Goal: Obtain resource: Download file/media

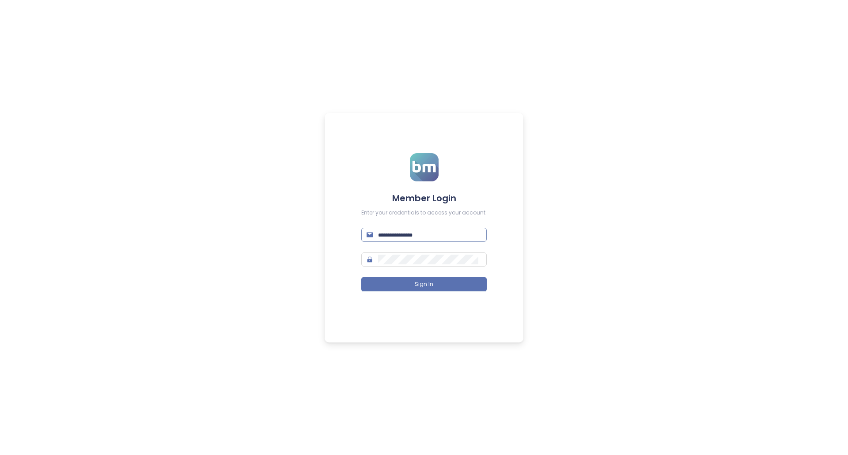
type input "**********"
click at [449, 232] on input "**********" at bounding box center [429, 235] width 103 height 10
click at [383, 291] on form "**********" at bounding box center [423, 227] width 125 height 149
drag, startPoint x: 435, startPoint y: 283, endPoint x: 455, endPoint y: 295, distance: 22.6
click at [435, 283] on button "Sign In" at bounding box center [423, 284] width 125 height 14
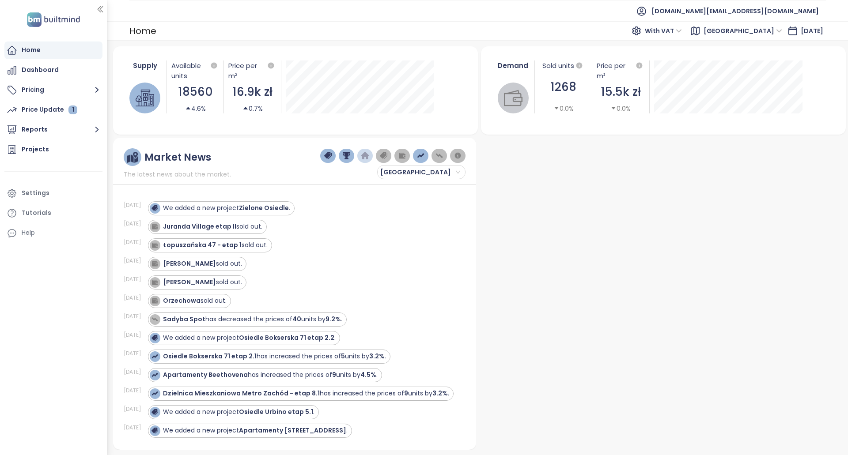
click at [55, 135] on button "Reports" at bounding box center [53, 130] width 98 height 18
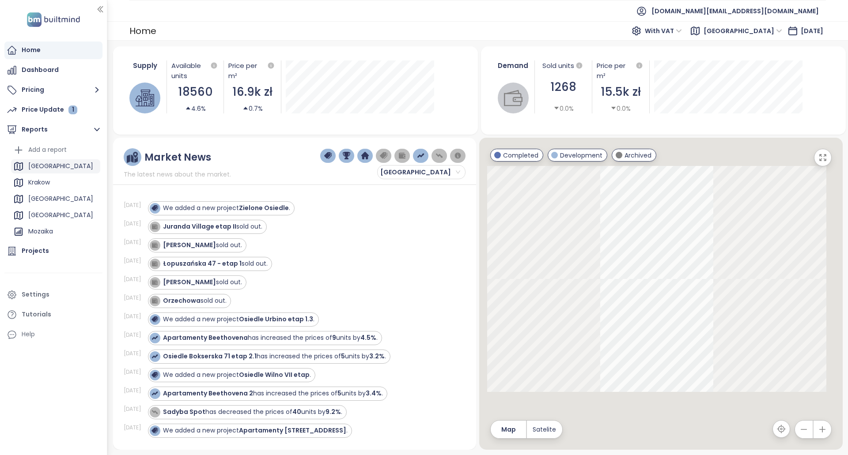
click at [65, 165] on div "[GEOGRAPHIC_DATA]" at bounding box center [55, 166] width 89 height 14
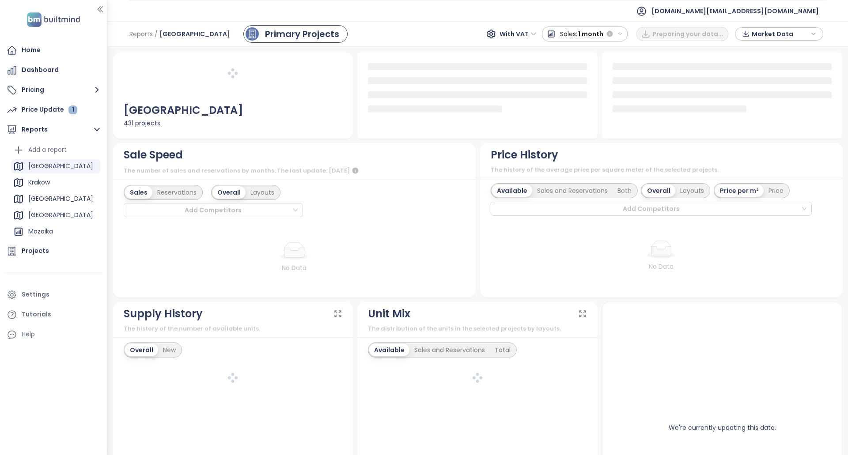
click at [796, 38] on span "Market Data" at bounding box center [780, 33] width 57 height 13
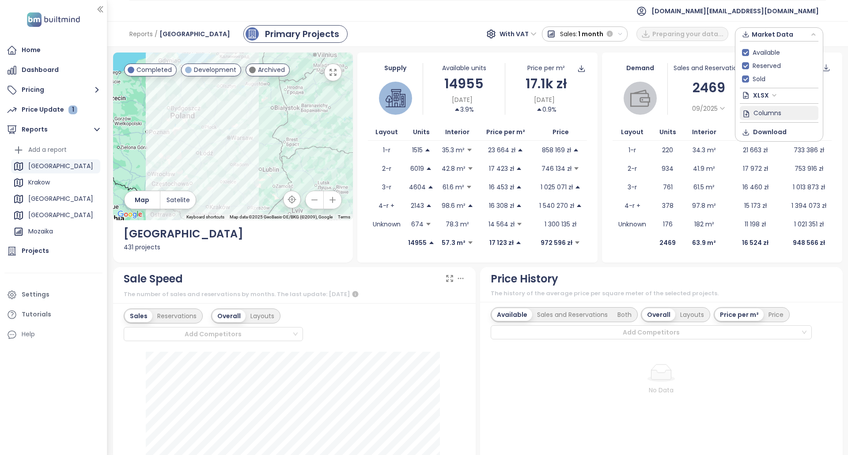
click at [764, 113] on span "Columns" at bounding box center [767, 113] width 28 height 10
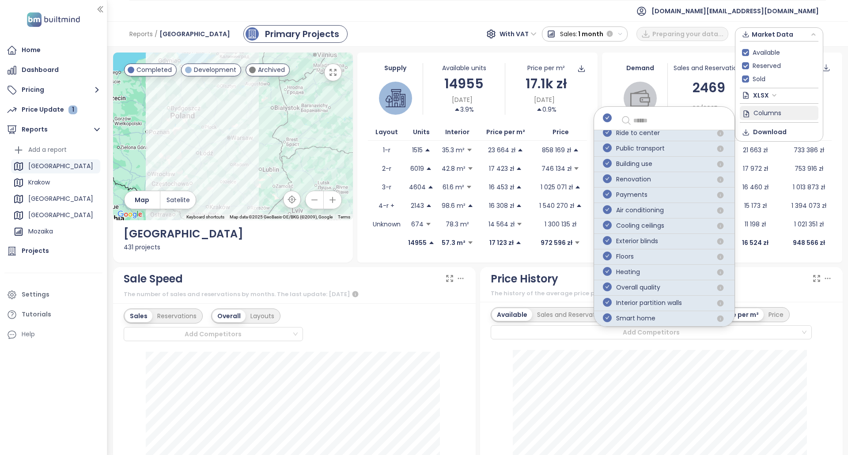
scroll to position [576, 0]
click at [648, 120] on input "text" at bounding box center [676, 120] width 87 height 11
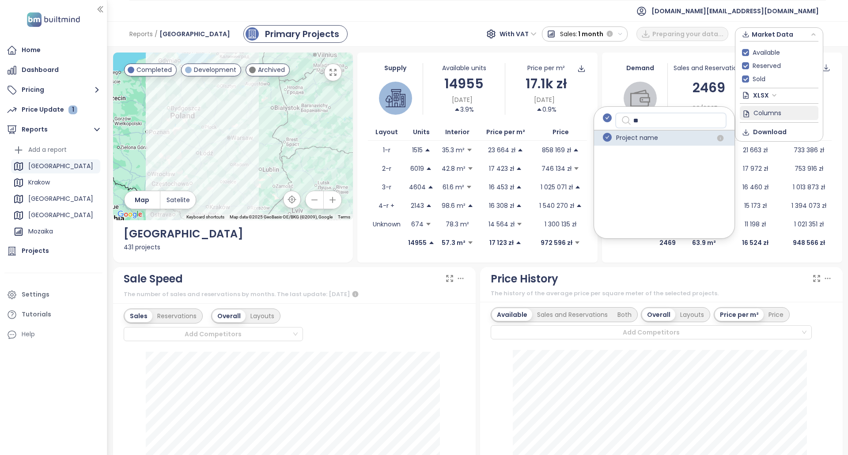
type input "*"
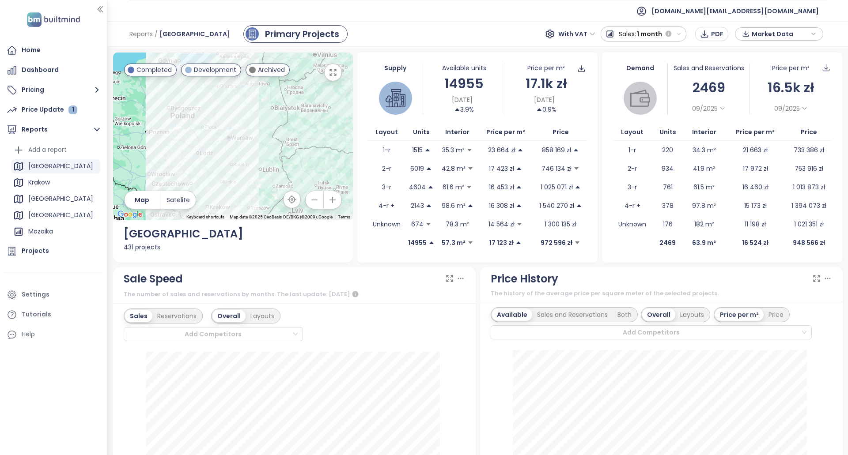
click at [753, 30] on span "Market Data" at bounding box center [780, 33] width 57 height 13
click at [772, 116] on span "Columns" at bounding box center [767, 113] width 28 height 10
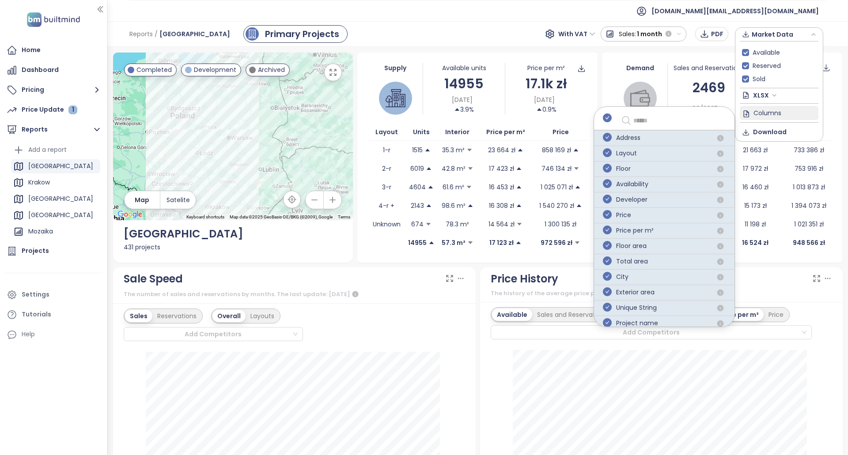
click at [654, 108] on div "Address Layout Floor Availability Developer Price Price per m² Floor area Total…" at bounding box center [663, 216] width 141 height 221
click at [653, 121] on input "text" at bounding box center [676, 120] width 87 height 11
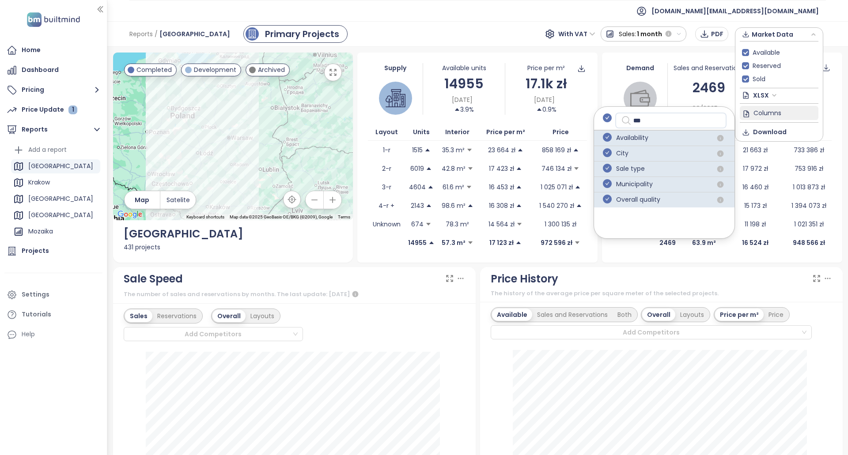
type input "****"
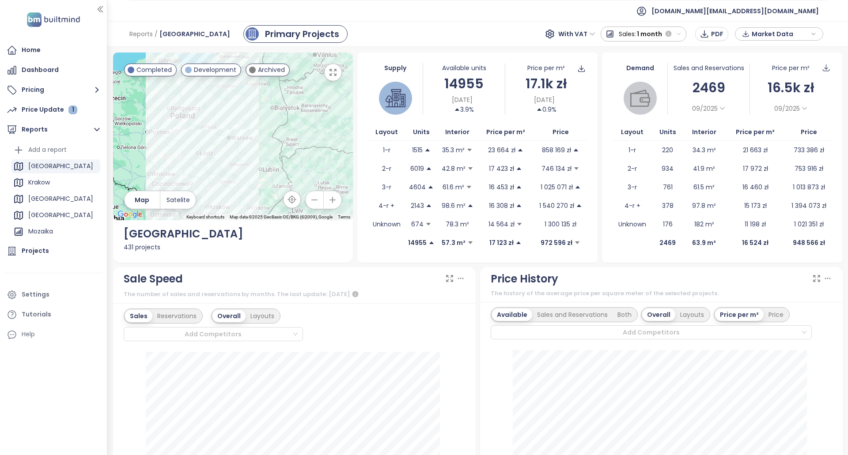
click at [746, 36] on icon "button" at bounding box center [746, 33] width 8 height 13
click at [746, 129] on icon "button" at bounding box center [746, 132] width 8 height 9
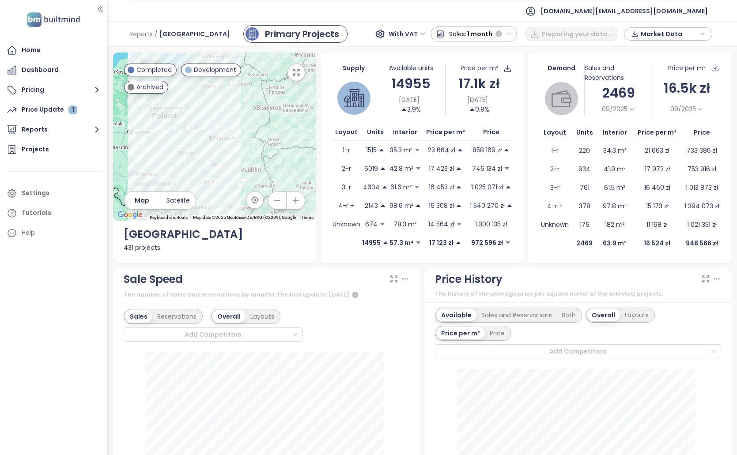
click at [652, 37] on span "Market Data" at bounding box center [669, 33] width 57 height 13
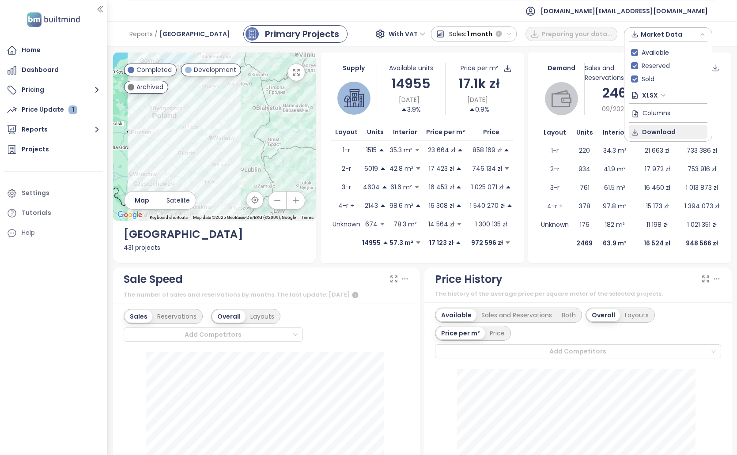
click at [659, 132] on span "Download" at bounding box center [659, 132] width 34 height 10
